Goal: Task Accomplishment & Management: Manage account settings

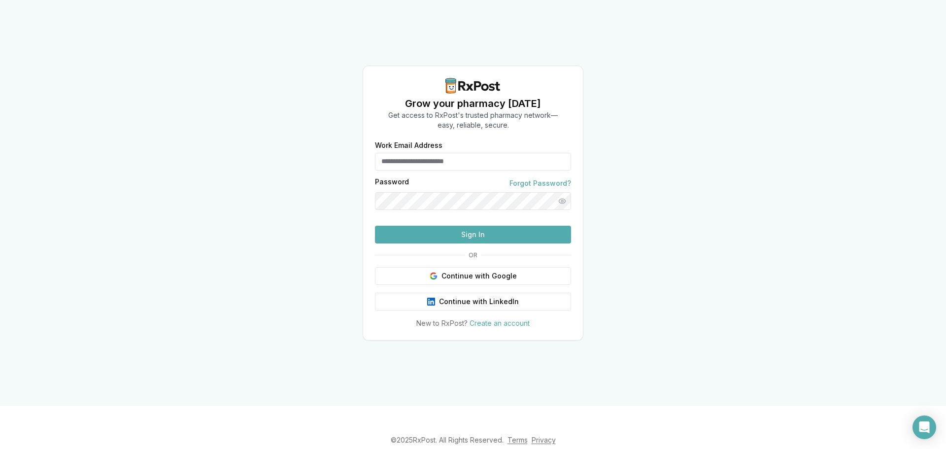
type input "**********"
drag, startPoint x: 461, startPoint y: 241, endPoint x: 462, endPoint y: 247, distance: 6.4
click at [462, 243] on form "**********" at bounding box center [473, 192] width 196 height 101
click at [462, 243] on button "Sign In" at bounding box center [473, 235] width 196 height 18
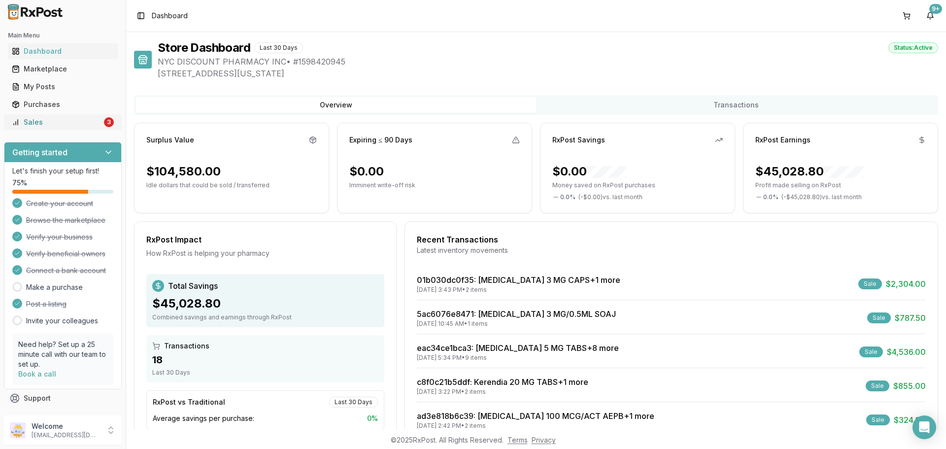
click at [89, 123] on div "Sales" at bounding box center [57, 122] width 90 height 10
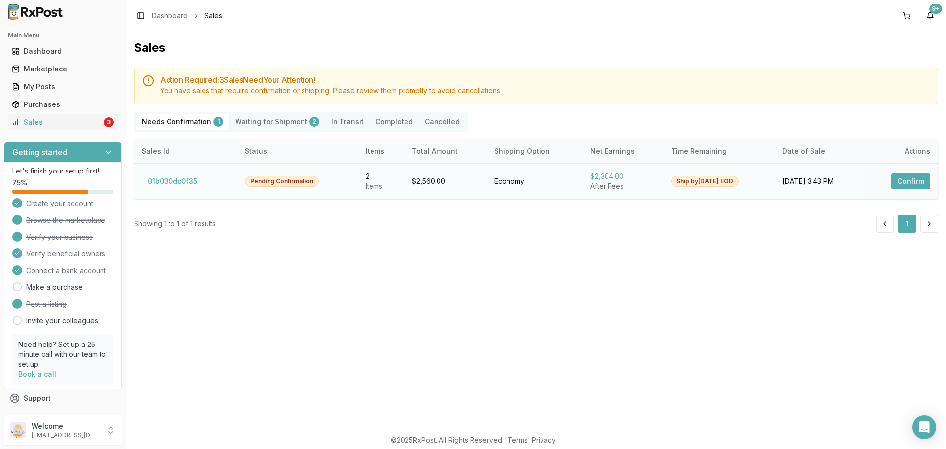
click at [181, 181] on button "01b030dc0f35" at bounding box center [172, 181] width 61 height 16
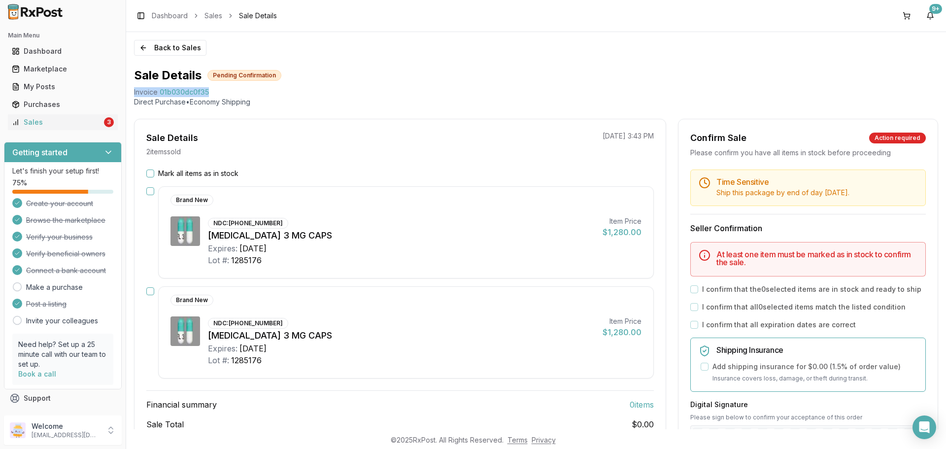
drag, startPoint x: 205, startPoint y: 90, endPoint x: 133, endPoint y: 95, distance: 71.6
click at [133, 95] on div "Back to Sales Sale Details Pending Confirmation Invoice 01b030dc0f35 Direct Pur…" at bounding box center [535, 230] width 819 height 397
copy div "Invoice 01b030dc0f35"
drag, startPoint x: 921, startPoint y: 428, endPoint x: 916, endPoint y: 426, distance: 5.3
click at [921, 426] on icon "Open Intercom Messenger" at bounding box center [923, 427] width 11 height 13
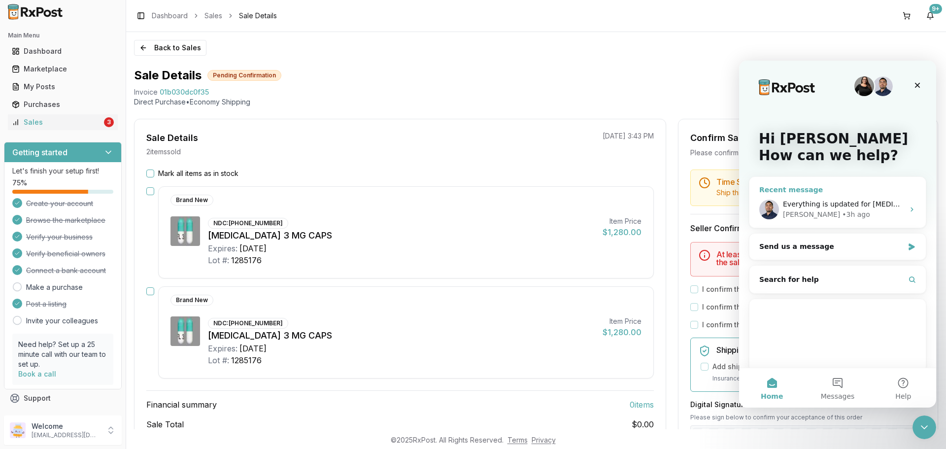
click at [800, 218] on div "[PERSON_NAME]" at bounding box center [811, 214] width 57 height 10
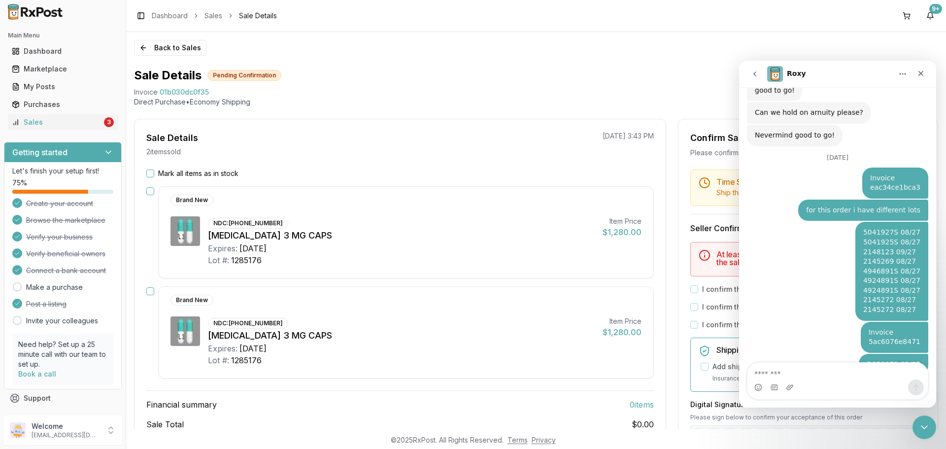
type textarea "**********"
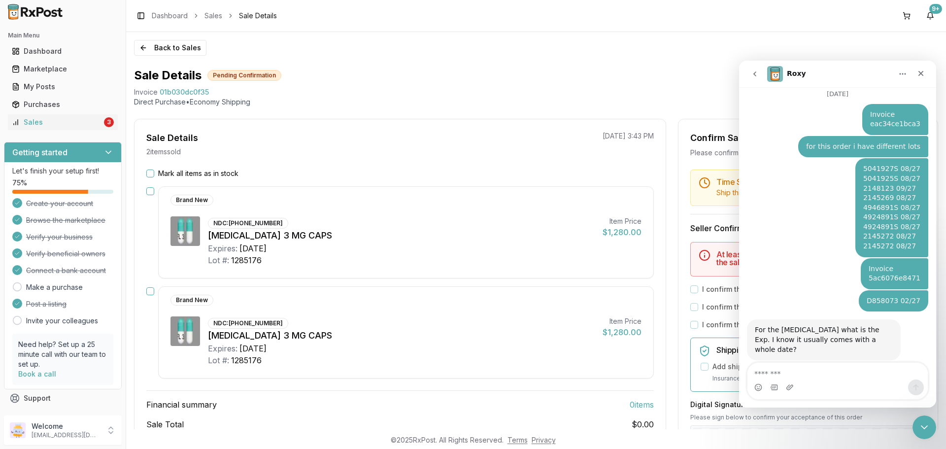
scroll to position [2593, 0]
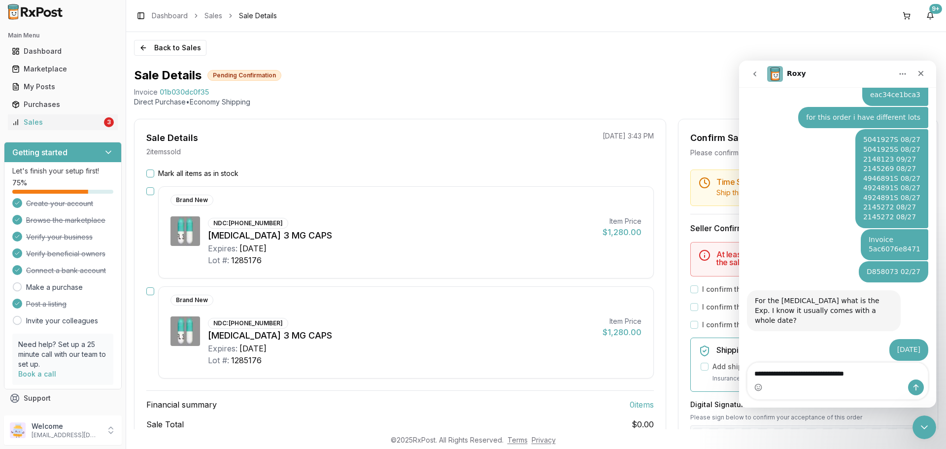
type textarea "**********"
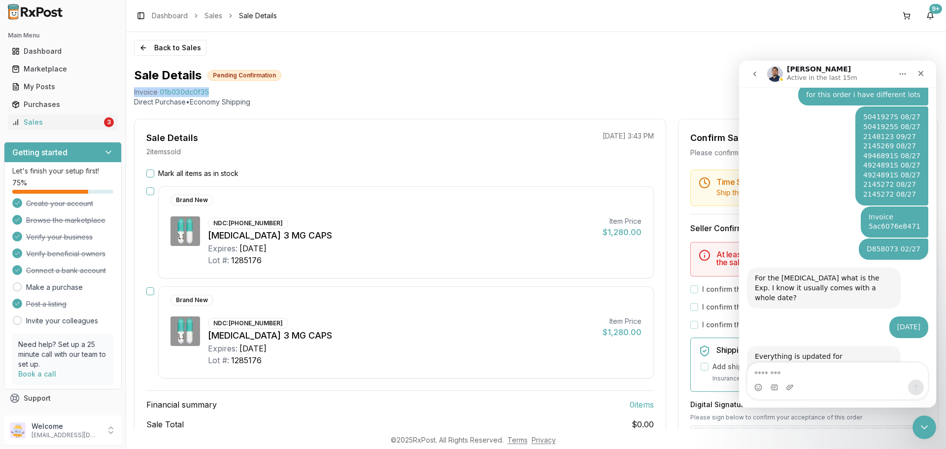
drag, startPoint x: 211, startPoint y: 89, endPoint x: 133, endPoint y: 95, distance: 78.5
click at [133, 95] on div "Back to Sales Sale Details Pending Confirmation Invoice 01b030dc0f35 Direct Pur…" at bounding box center [535, 230] width 819 height 397
drag, startPoint x: 915, startPoint y: 340, endPoint x: 782, endPoint y: 346, distance: 133.1
copy div "lot 1280973 exp 5/27 on both of them"
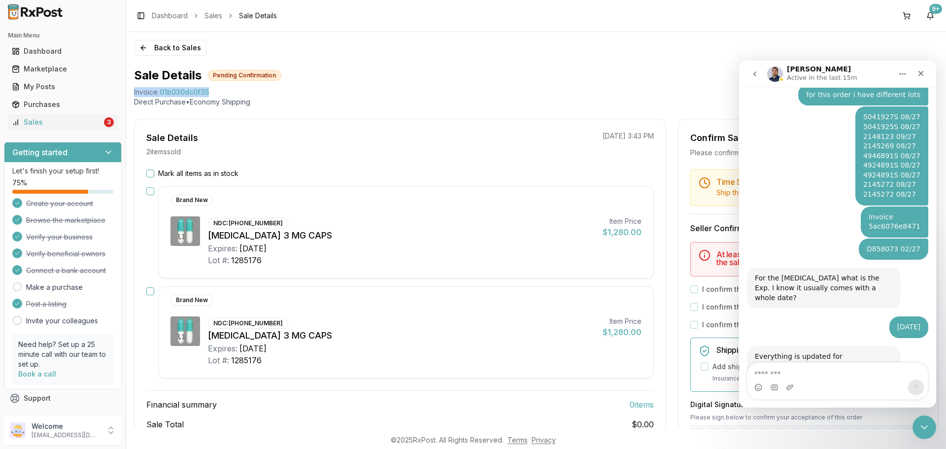
click at [211, 92] on div "Invoice 01b030dc0f35" at bounding box center [536, 92] width 804 height 10
drag, startPoint x: 211, startPoint y: 91, endPoint x: 138, endPoint y: 93, distance: 73.4
click at [138, 93] on div "Invoice 01b030dc0f35" at bounding box center [536, 92] width 804 height 10
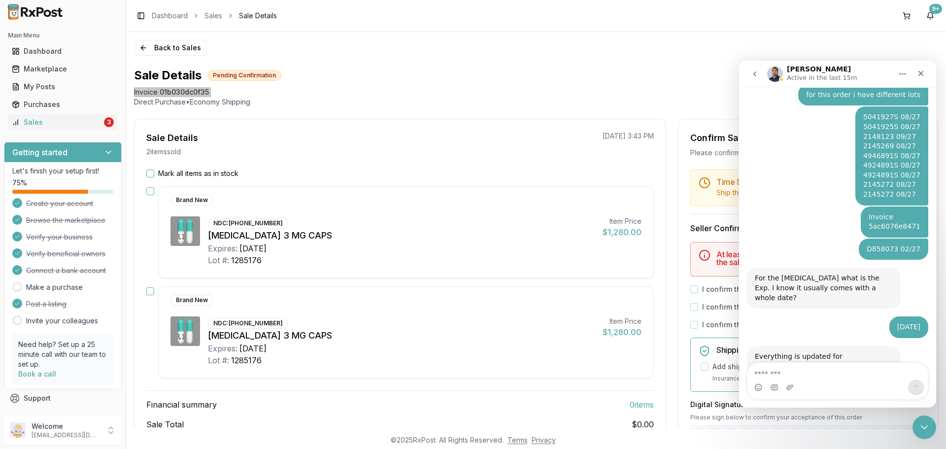
click at [70, 123] on div "Sales" at bounding box center [57, 122] width 90 height 10
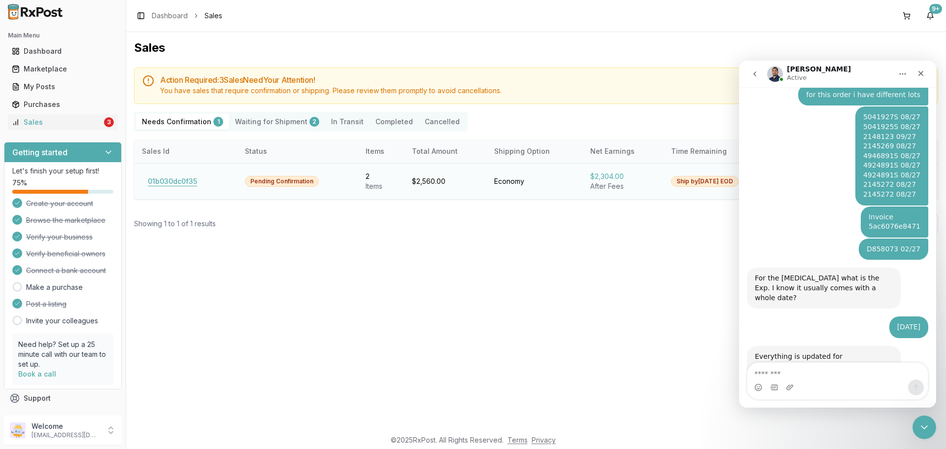
click at [174, 176] on button "01b030dc0f35" at bounding box center [172, 181] width 61 height 16
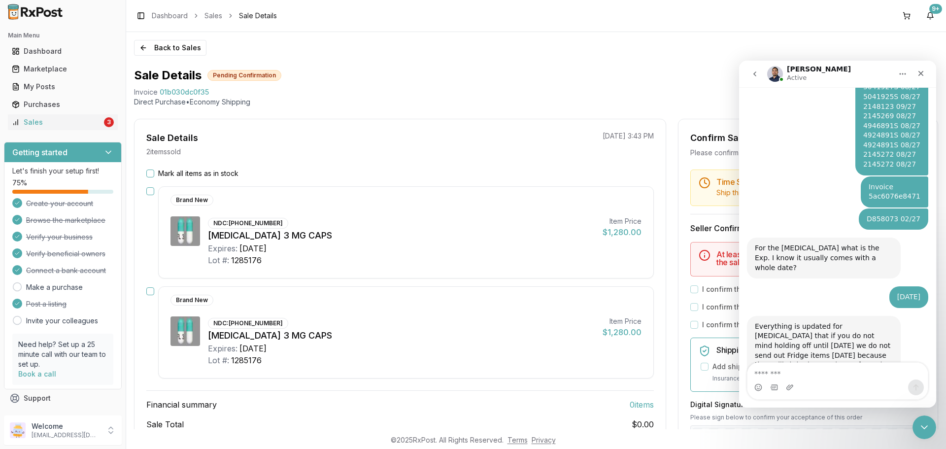
scroll to position [2644, 0]
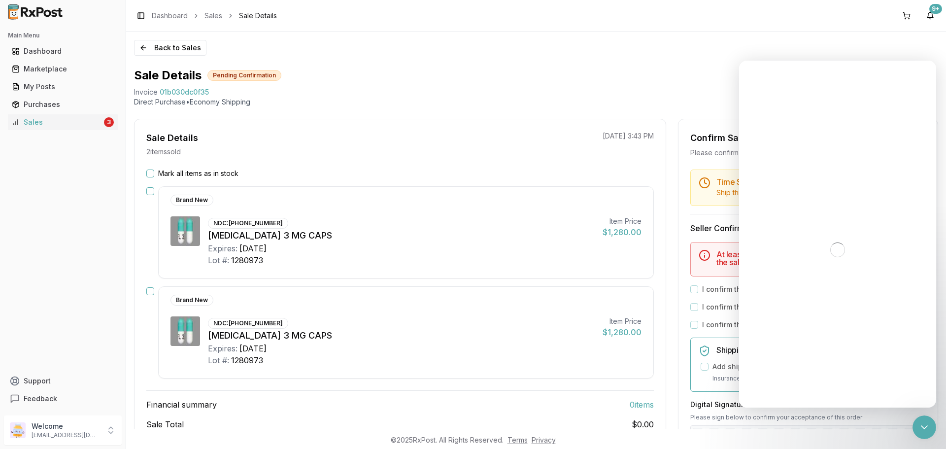
drag, startPoint x: 149, startPoint y: 176, endPoint x: 155, endPoint y: 173, distance: 6.4
click at [153, 174] on button "Mark all items as in stock" at bounding box center [150, 173] width 8 height 8
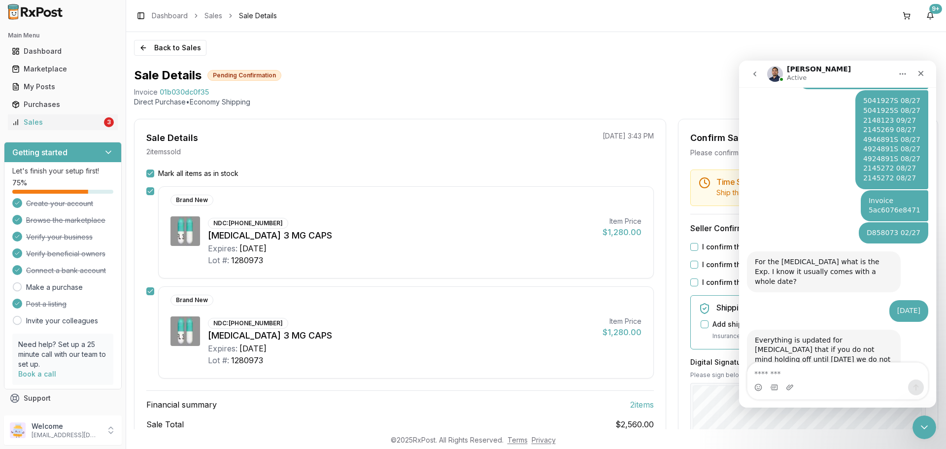
scroll to position [2644, 0]
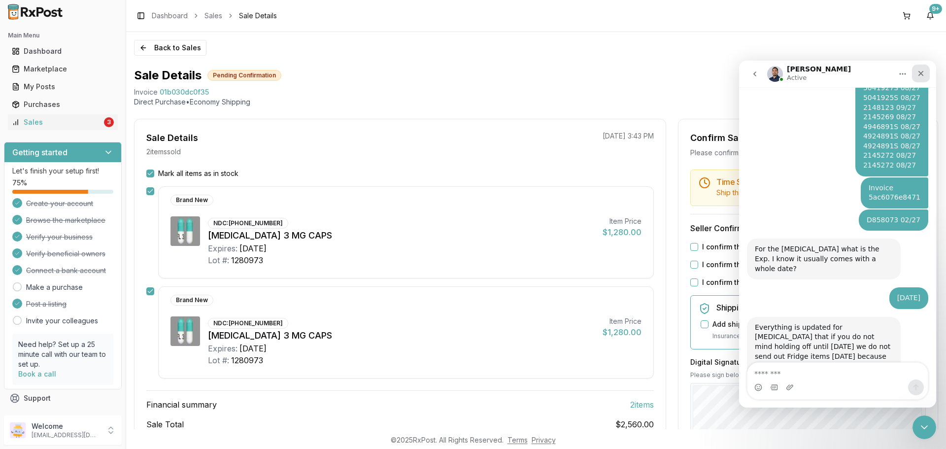
click at [919, 76] on div "Close" at bounding box center [921, 74] width 18 height 18
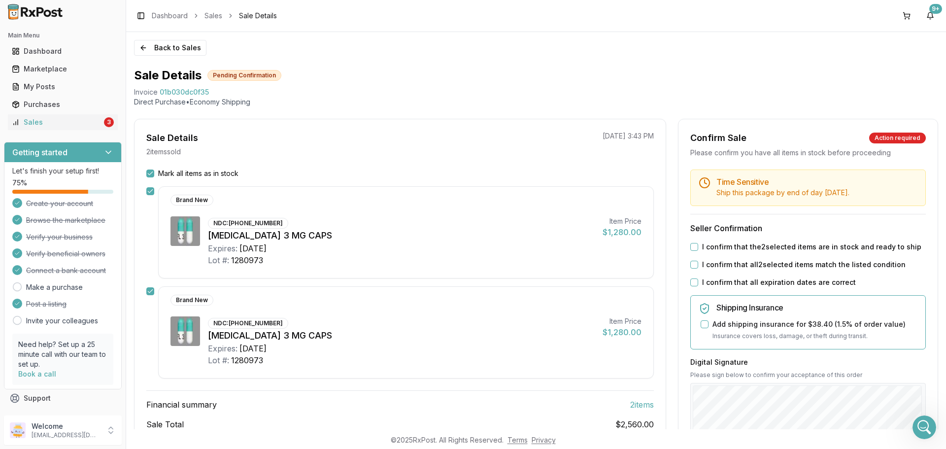
drag, startPoint x: 693, startPoint y: 244, endPoint x: 691, endPoint y: 260, distance: 15.9
click at [693, 247] on button "I confirm that the 2 selected items are in stock and ready to ship" at bounding box center [694, 247] width 8 height 8
drag, startPoint x: 692, startPoint y: 263, endPoint x: 693, endPoint y: 277, distance: 13.8
click at [693, 266] on button "I confirm that all 2 selected items match the listed condition" at bounding box center [694, 265] width 8 height 8
click at [694, 278] on button "I confirm that all expiration dates are correct" at bounding box center [694, 282] width 8 height 8
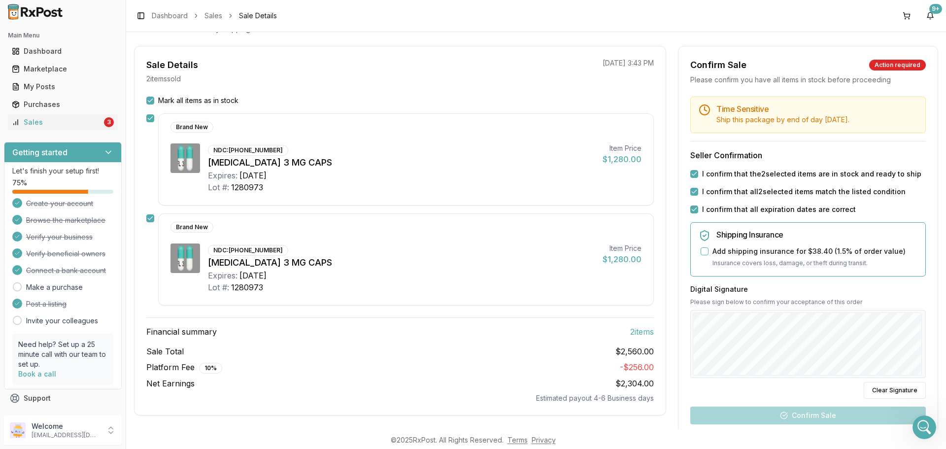
scroll to position [148, 0]
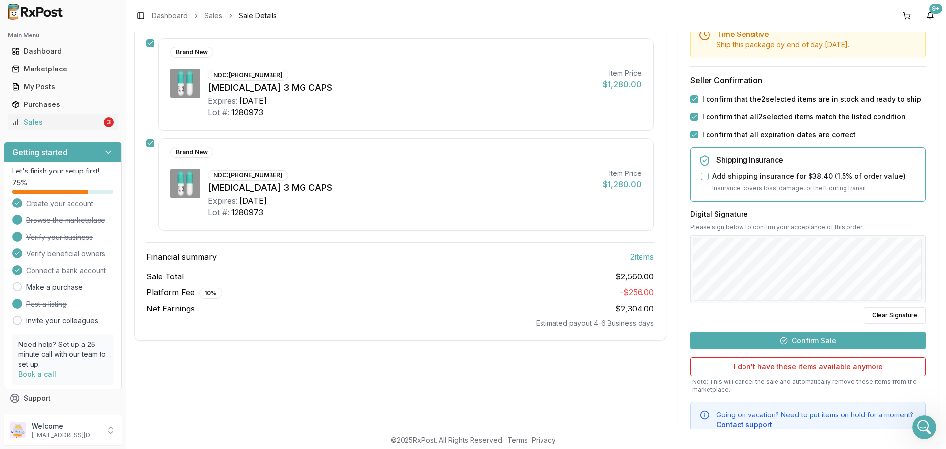
click at [809, 340] on button "Confirm Sale" at bounding box center [807, 340] width 235 height 18
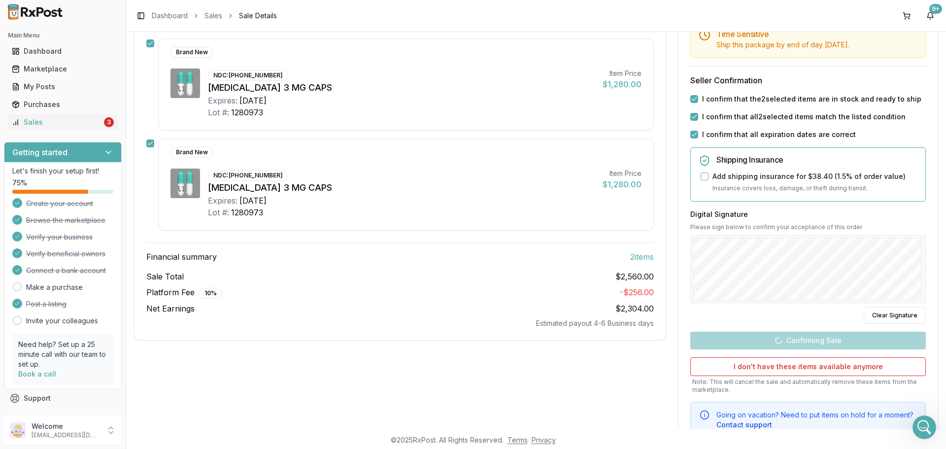
scroll to position [57, 0]
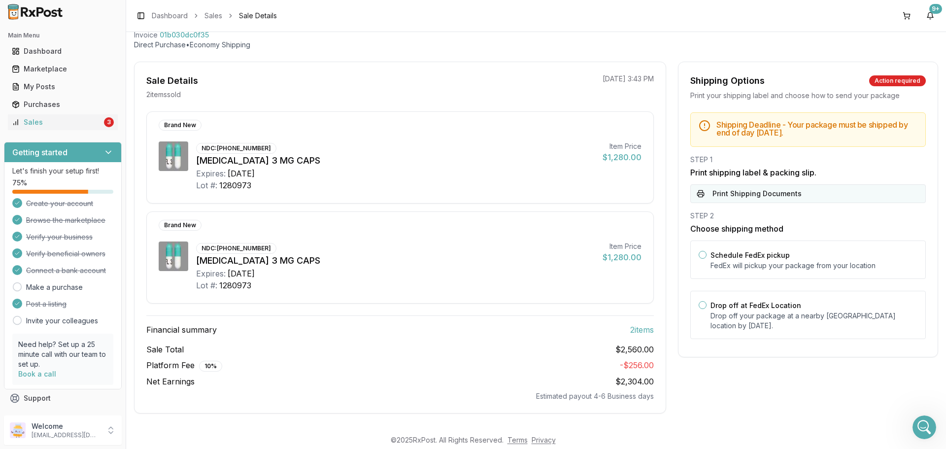
click at [725, 200] on button "Print Shipping Documents" at bounding box center [807, 193] width 235 height 19
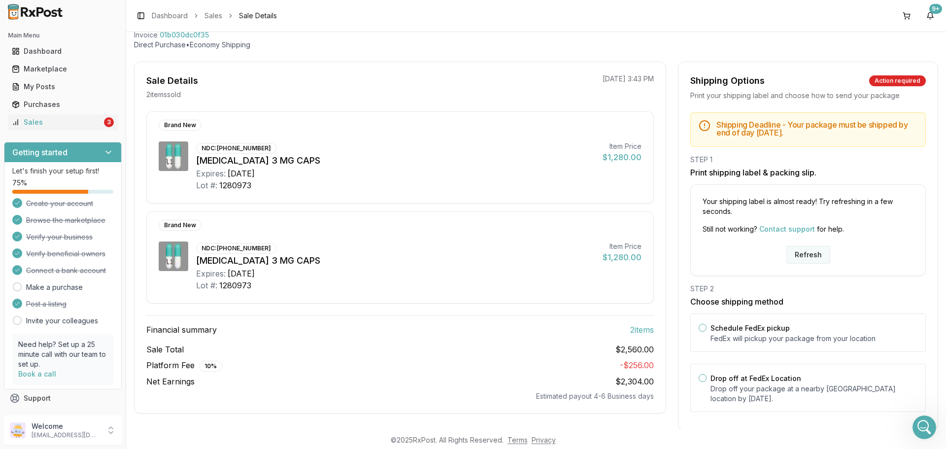
click at [786, 261] on button "Refresh" at bounding box center [808, 255] width 44 height 18
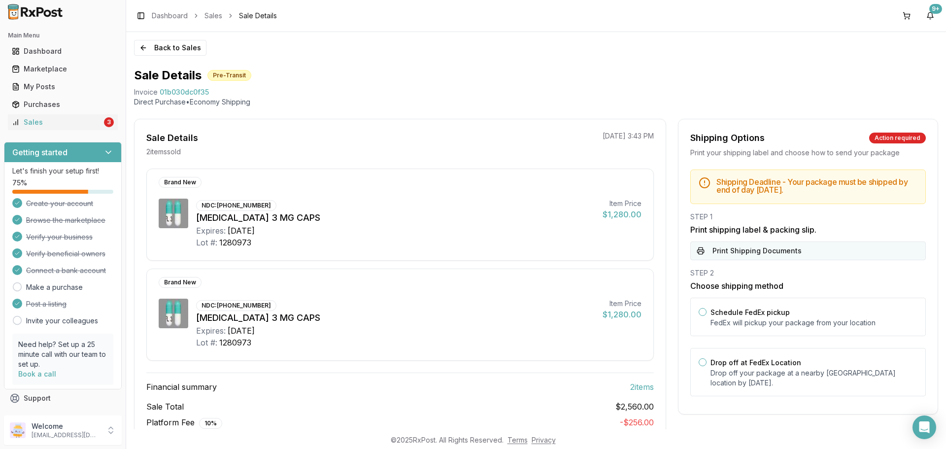
click at [750, 258] on button "Print Shipping Documents" at bounding box center [807, 250] width 235 height 19
click at [31, 16] on img at bounding box center [35, 12] width 63 height 16
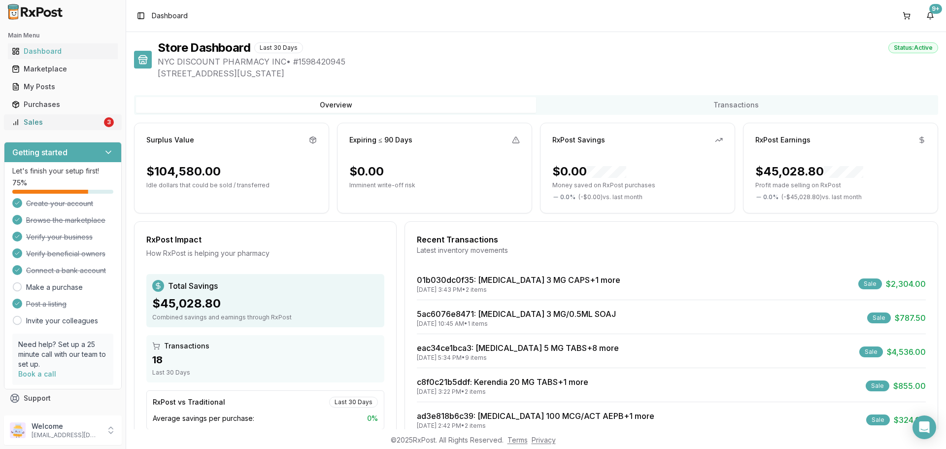
click at [77, 125] on div "Sales" at bounding box center [57, 122] width 90 height 10
